Goal: Transaction & Acquisition: Purchase product/service

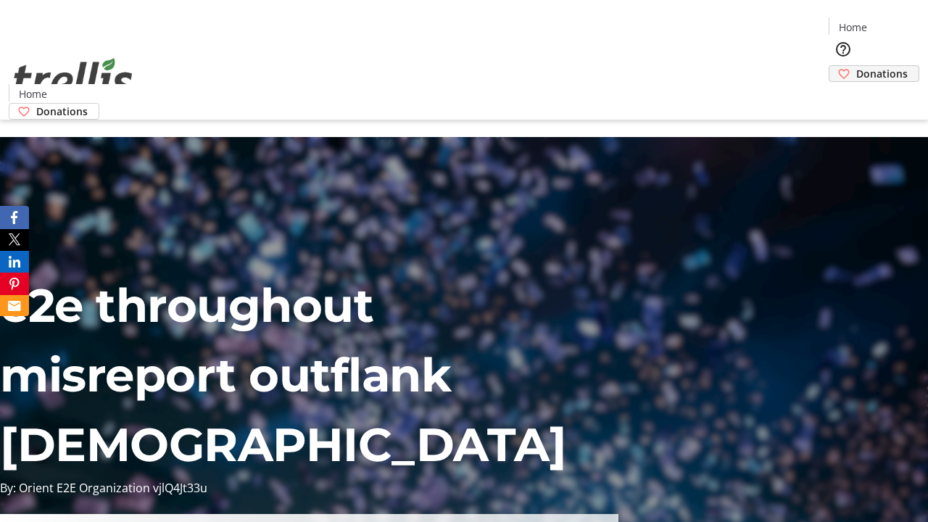
click at [856, 66] on span "Donations" at bounding box center [881, 73] width 51 height 15
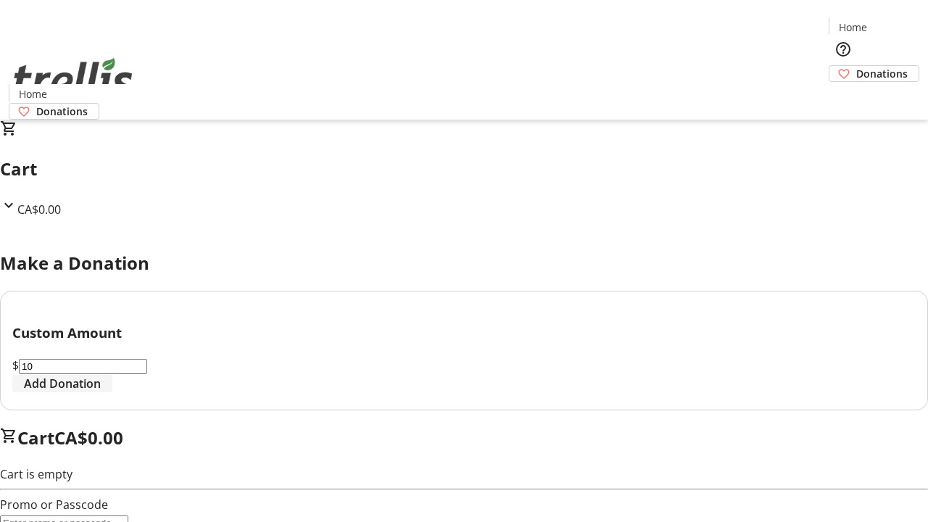
click at [101, 392] on span "Add Donation" at bounding box center [62, 383] width 77 height 17
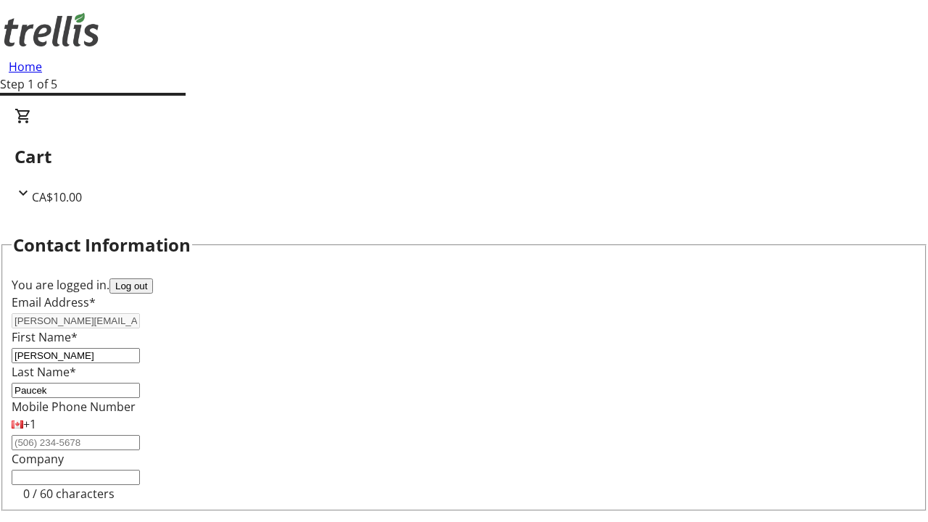
select select "BC"
select select "CA"
type input "Kelowna"
type input "V1Y 0C2"
